Goal: Communication & Community: Ask a question

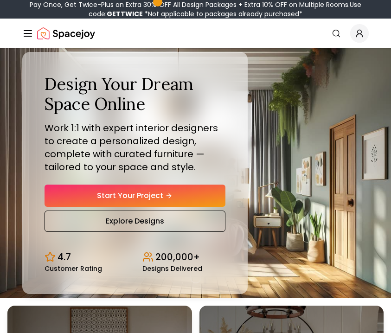
click at [362, 30] on icon "Global" at bounding box center [358, 33] width 9 height 9
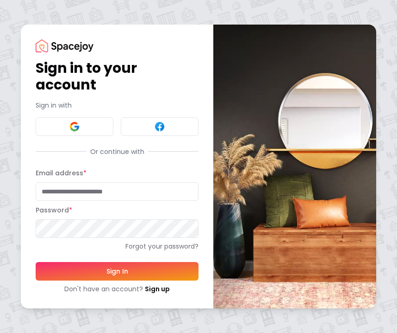
click at [66, 186] on input "Email address *" at bounding box center [117, 191] width 163 height 19
type input "**********"
click at [111, 268] on button "Sign In" at bounding box center [117, 271] width 163 height 19
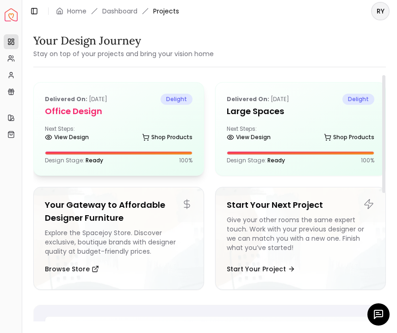
click at [88, 126] on div "Next Steps: View Design Shop Products" at bounding box center [119, 134] width 148 height 19
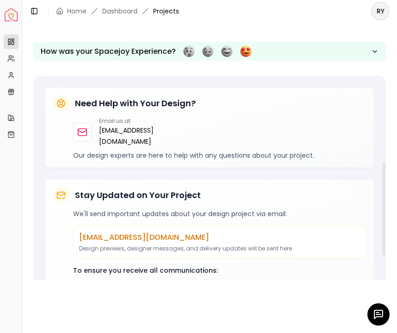
scroll to position [347, 0]
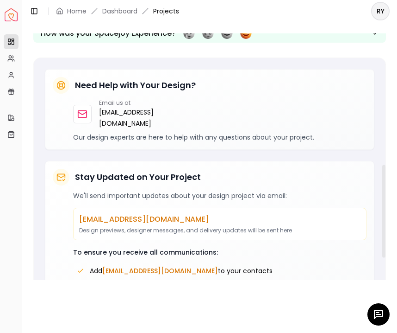
click at [372, 310] on div at bounding box center [379, 314] width 22 height 22
click at [378, 315] on icon "button" at bounding box center [378, 314] width 11 height 11
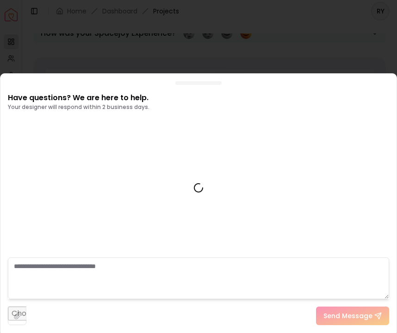
scroll to position [556, 0]
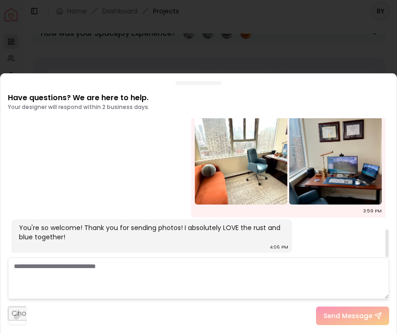
click at [106, 274] on textarea at bounding box center [199, 278] width 382 height 42
click at [166, 269] on textarea at bounding box center [199, 278] width 382 height 42
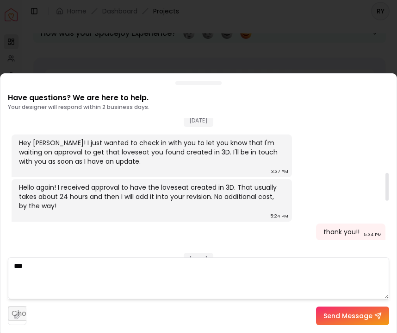
scroll to position [429, 0]
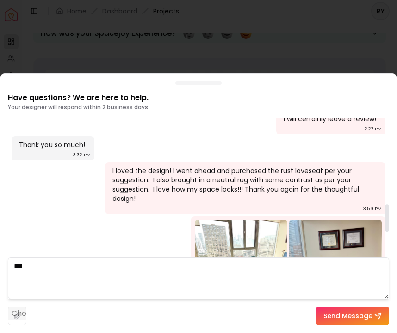
click at [145, 161] on div "[DATE] Hi [PERSON_NAME], I have been assigned your office space. I look forward…" at bounding box center [199, 27] width 382 height 676
click at [174, 203] on div "I loved the design! I went ahead and purchased the rust loveseat per your sugge…" at bounding box center [245, 184] width 264 height 37
click at [169, 203] on div "I loved the design! I went ahead and purchased the rust loveseat per your sugge…" at bounding box center [245, 184] width 264 height 37
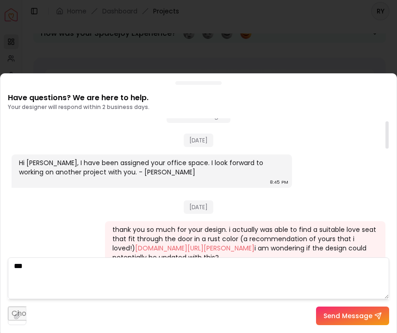
scroll to position [531, 0]
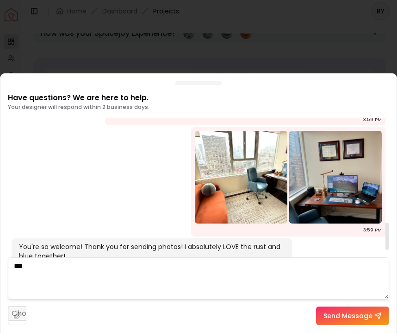
click at [64, 269] on textarea "**" at bounding box center [199, 278] width 382 height 42
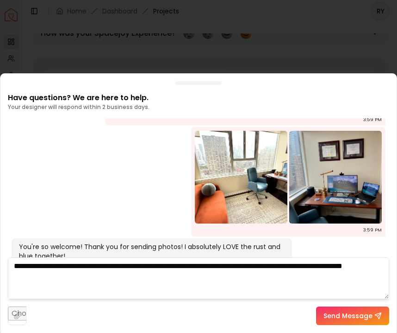
type textarea "**********"
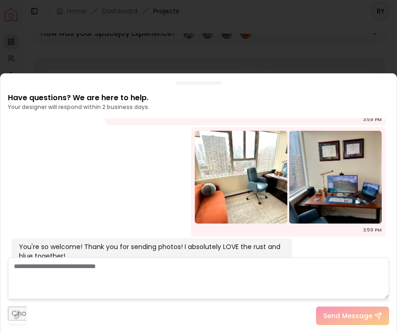
click at [110, 271] on textarea at bounding box center [199, 278] width 382 height 42
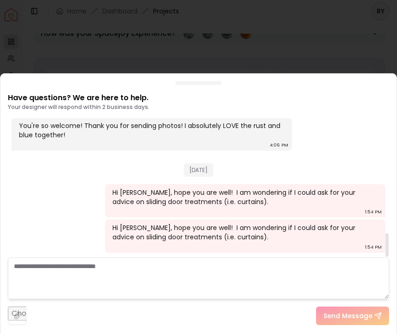
click at [158, 271] on textarea at bounding box center [199, 278] width 382 height 42
click at [202, 235] on div "Hi [PERSON_NAME], hope you are well! I am wondering if I could ask for your adv…" at bounding box center [245, 232] width 264 height 19
click at [243, 243] on div "Hi [PERSON_NAME], hope you are well! I am wondering if I could ask for your adv…" at bounding box center [245, 235] width 281 height 33
click at [199, 276] on textarea at bounding box center [199, 278] width 382 height 42
click at [190, 272] on textarea at bounding box center [199, 278] width 382 height 42
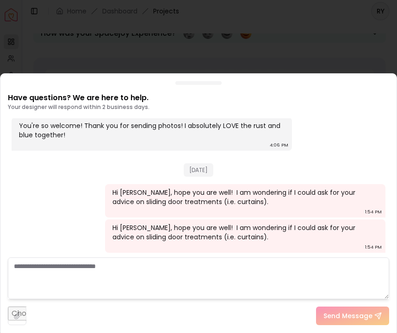
click at [9, 314] on input "file" at bounding box center [17, 315] width 19 height 19
type input "**********"
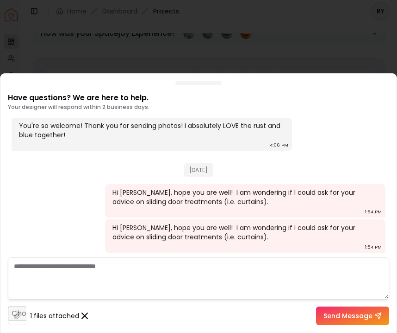
click at [125, 266] on textarea at bounding box center [199, 278] width 382 height 42
type textarea "*"
click at [111, 259] on textarea at bounding box center [199, 278] width 382 height 42
paste textarea "**********"
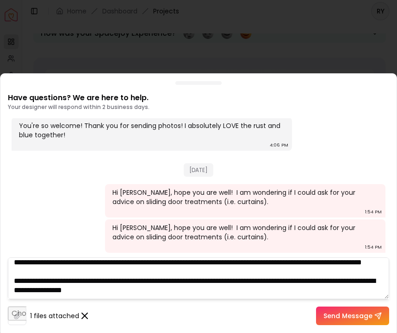
scroll to position [0, 0]
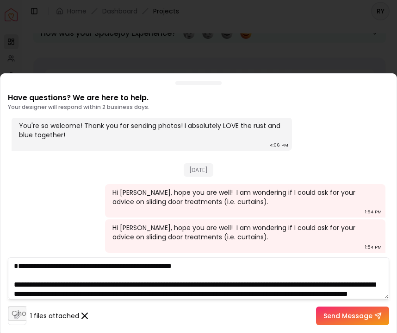
click at [185, 270] on textarea "**********" at bounding box center [199, 278] width 382 height 42
click at [247, 264] on textarea "**********" at bounding box center [199, 278] width 382 height 42
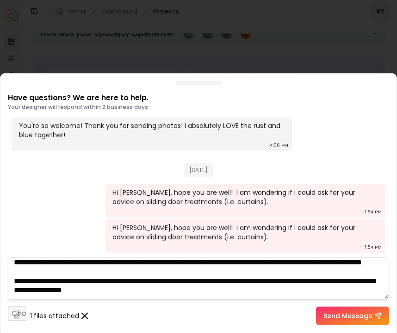
scroll to position [69, 0]
click at [237, 292] on textarea "**********" at bounding box center [199, 278] width 382 height 42
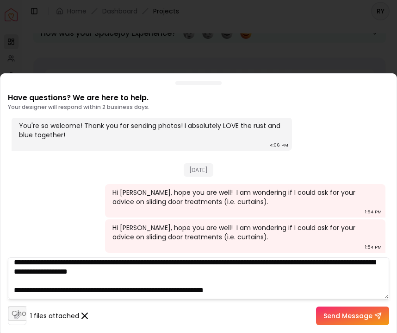
type textarea "**********"
click at [363, 314] on button "Send Message" at bounding box center [352, 315] width 73 height 19
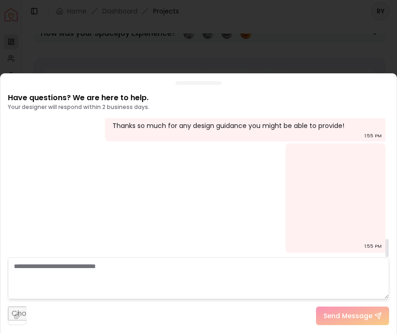
scroll to position [911, 0]
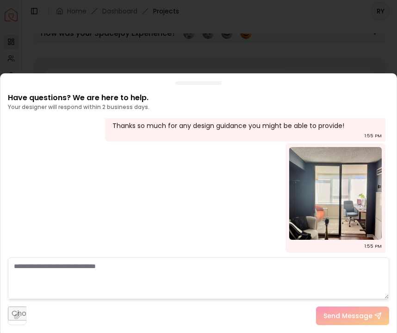
click at [228, 62] on div at bounding box center [198, 166] width 397 height 333
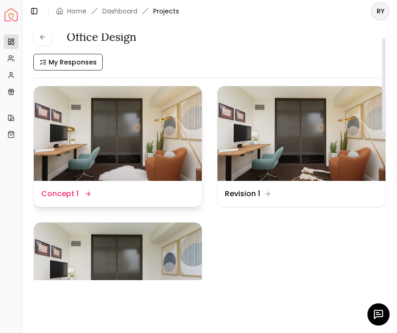
scroll to position [12, 0]
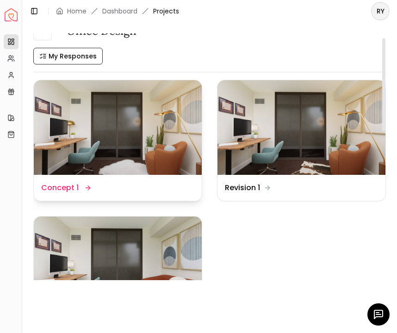
click at [84, 123] on img at bounding box center [118, 127] width 168 height 95
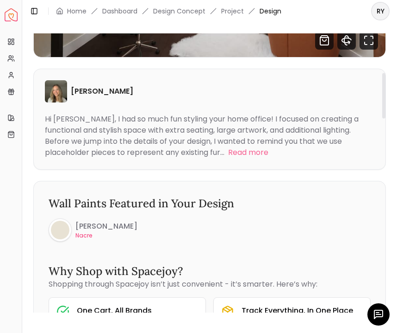
scroll to position [235, 0]
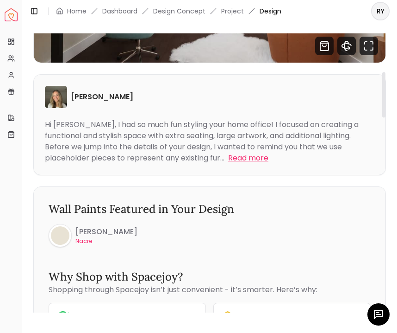
click at [228, 157] on button "Read more" at bounding box center [248, 157] width 40 height 11
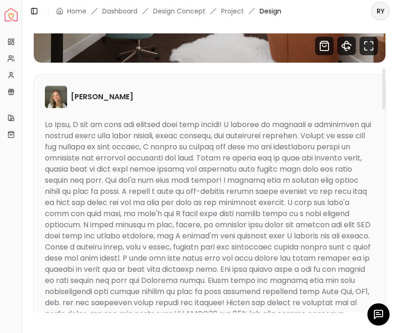
click at [130, 237] on div at bounding box center [208, 235] width 327 height 233
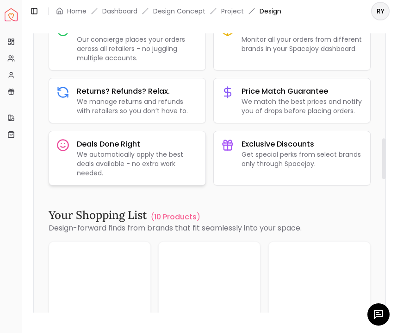
scroll to position [549, 0]
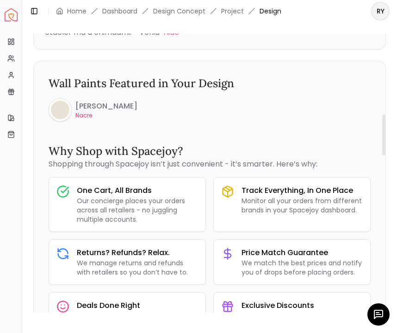
click at [82, 114] on p "Nacre" at bounding box center [107, 115] width 62 height 7
